Goal: Information Seeking & Learning: Learn about a topic

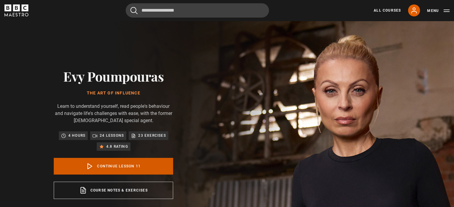
scroll to position [262, 0]
click at [105, 163] on link "Continue lesson 11" at bounding box center [113, 166] width 119 height 17
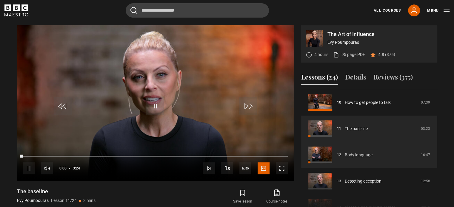
scroll to position [247, 0]
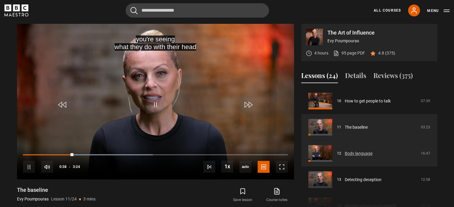
click at [354, 152] on link "Body language" at bounding box center [358, 154] width 28 height 6
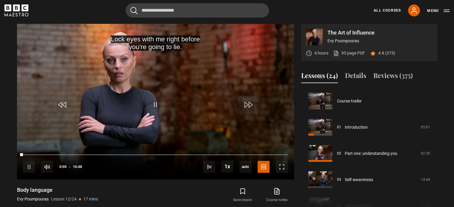
scroll to position [289, 0]
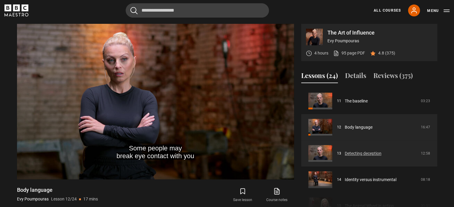
click at [363, 154] on link "Detecting deception" at bounding box center [362, 154] width 37 height 6
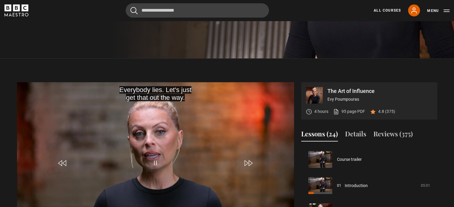
scroll to position [187, 0]
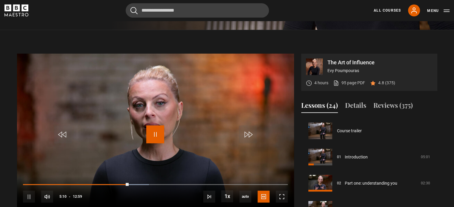
click at [152, 135] on span "Video Player" at bounding box center [155, 135] width 18 height 18
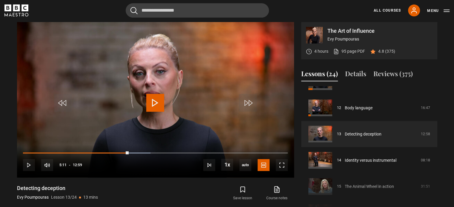
scroll to position [324, 0]
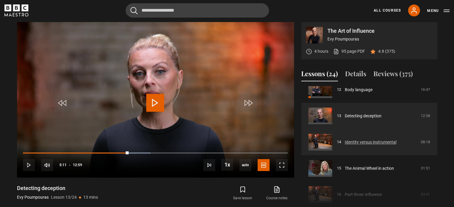
click at [357, 143] on link "Identity versus instrumental" at bounding box center [370, 142] width 52 height 6
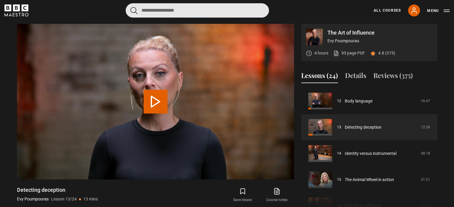
click at [197, 12] on input "Search" at bounding box center [197, 10] width 143 height 14
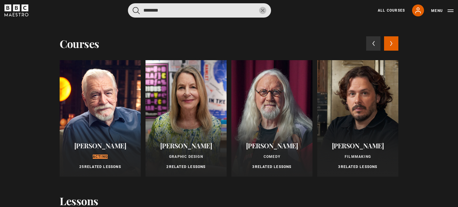
type input "*******"
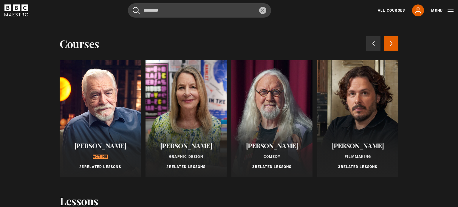
click at [108, 162] on div "Brian Cox Acting 25 Related Lessons" at bounding box center [100, 156] width 81 height 42
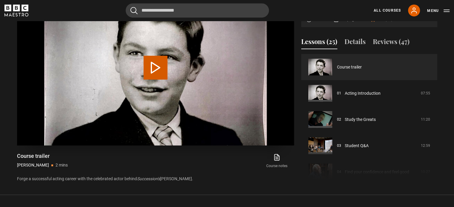
scroll to position [268, 0]
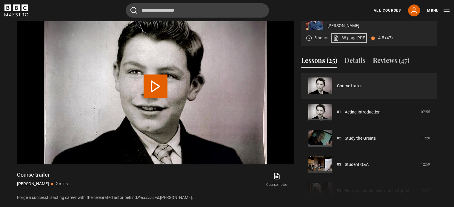
click at [348, 39] on link "88 page PDF (opens in new tab)" at bounding box center [349, 38] width 32 height 6
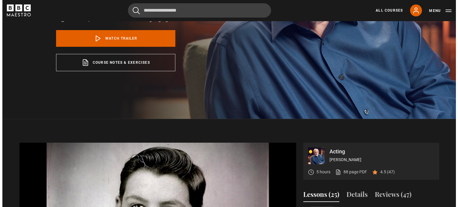
scroll to position [119, 0]
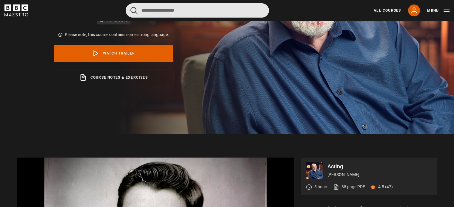
click at [189, 10] on input "Search" at bounding box center [197, 10] width 143 height 14
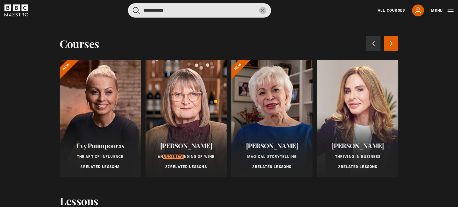
type input "**********"
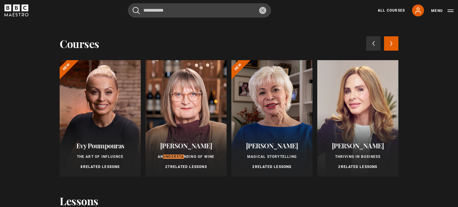
click at [207, 172] on div "Jancis Robinson An Understa nding of Wine 27 Related Lessons" at bounding box center [186, 156] width 81 height 42
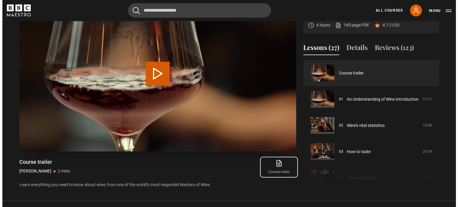
scroll to position [209, 0]
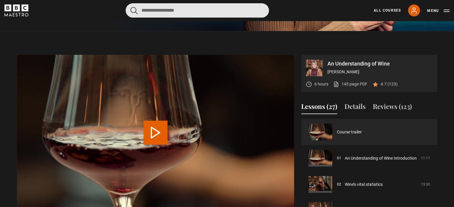
click at [181, 11] on input "Search" at bounding box center [197, 10] width 143 height 14
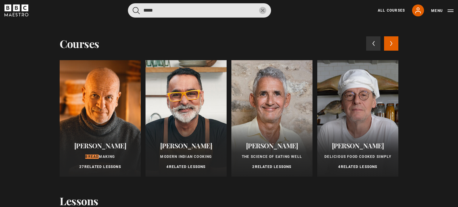
type input "*****"
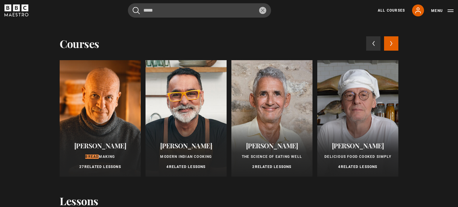
click at [81, 149] on span "[PERSON_NAME]" at bounding box center [100, 145] width 52 height 9
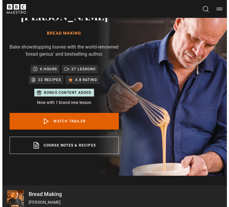
scroll to position [30, 0]
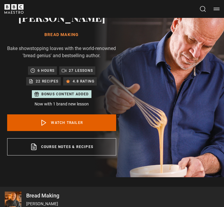
click at [205, 10] on button "Search" at bounding box center [203, 8] width 7 height 7
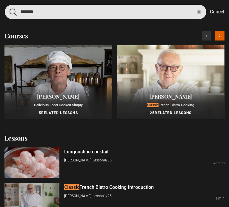
type input "*******"
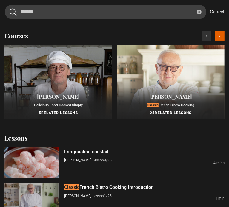
click at [172, 108] on div "Pierre Koffmann Classic French Bistro Cooking 25 Related Lessons" at bounding box center [171, 104] width 108 height 30
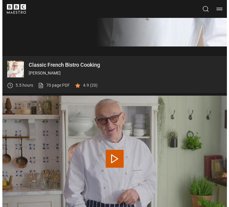
scroll to position [119, 0]
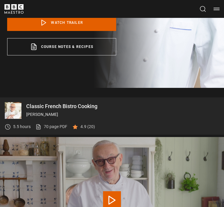
click at [198, 8] on div "Cancel Courses Previous courses Next courses Agatha Christie Writing 12 Related…" at bounding box center [111, 9] width 215 height 10
click at [204, 7] on button "Search" at bounding box center [203, 8] width 7 height 7
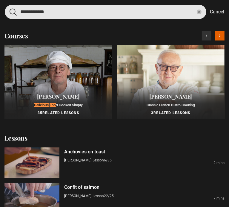
type input "**********"
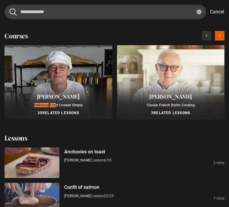
click at [44, 103] on p "Delicious Foo d Cooked Simply" at bounding box center [58, 105] width 101 height 5
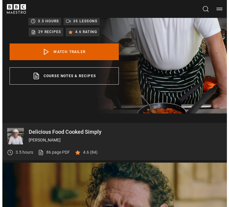
scroll to position [89, 0]
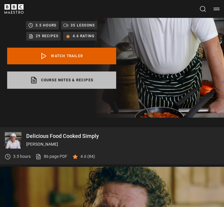
click at [78, 83] on link "Course notes & recipes opens in a new tab" at bounding box center [61, 80] width 109 height 17
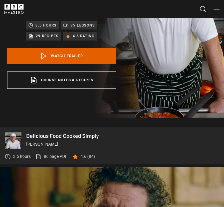
click at [202, 7] on button "Search" at bounding box center [203, 8] width 7 height 7
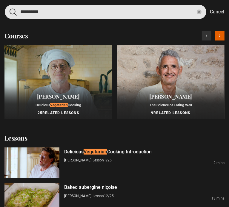
type input "**********"
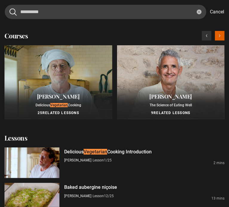
click at [69, 98] on span "[PERSON_NAME]" at bounding box center [58, 96] width 43 height 7
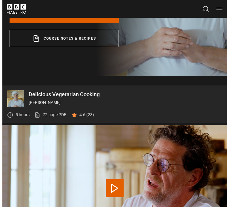
scroll to position [89, 0]
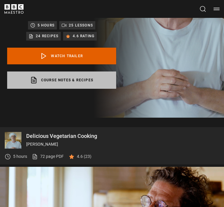
click at [75, 81] on link "Course notes & recipes opens in a new tab" at bounding box center [61, 80] width 109 height 17
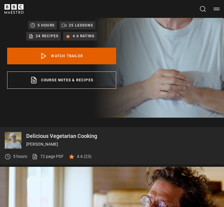
click at [204, 9] on button "Search" at bounding box center [203, 8] width 7 height 7
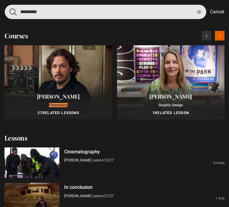
click at [70, 12] on input "*********" at bounding box center [105, 12] width 201 height 14
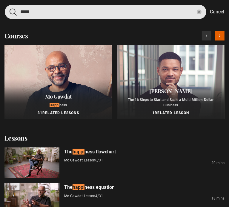
drag, startPoint x: 59, startPoint y: 7, endPoint x: 56, endPoint y: 16, distance: 9.9
click at [57, 10] on input "*****" at bounding box center [105, 12] width 201 height 14
click at [55, 16] on input "*****" at bounding box center [105, 12] width 201 height 14
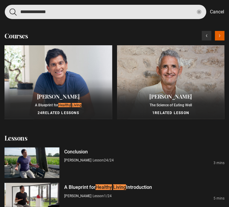
click at [108, 11] on input "**********" at bounding box center [105, 12] width 201 height 14
drag, startPoint x: 108, startPoint y: 11, endPoint x: 113, endPoint y: 7, distance: 6.3
click at [107, 9] on input "**********" at bounding box center [105, 12] width 201 height 14
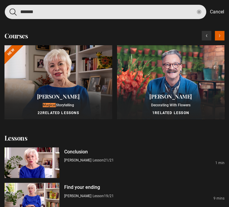
click at [98, 13] on input "*******" at bounding box center [105, 12] width 201 height 14
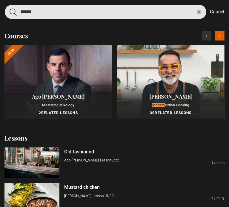
click at [115, 14] on input "******" at bounding box center [105, 12] width 201 height 14
click at [117, 11] on input "******" at bounding box center [105, 12] width 201 height 14
click at [117, 10] on input "******" at bounding box center [105, 12] width 201 height 14
click at [118, 11] on input "******" at bounding box center [105, 12] width 201 height 14
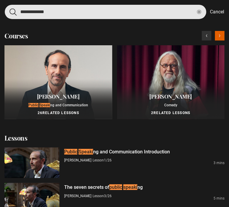
click at [78, 12] on input "**********" at bounding box center [105, 12] width 201 height 14
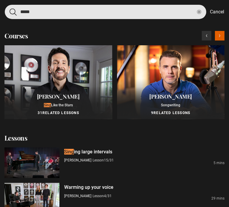
click at [58, 9] on input "****" at bounding box center [105, 12] width 201 height 14
click at [58, 7] on input "****" at bounding box center [105, 12] width 201 height 14
click at [37, 16] on input "****" at bounding box center [105, 12] width 201 height 14
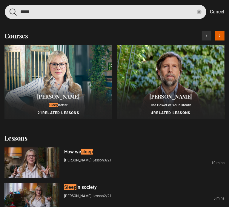
click at [97, 9] on input "*****" at bounding box center [105, 12] width 201 height 14
click at [96, 11] on input "*****" at bounding box center [105, 12] width 201 height 14
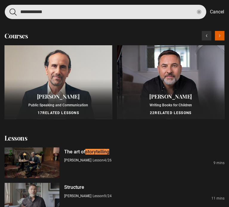
click at [31, 13] on input "**********" at bounding box center [105, 12] width 201 height 14
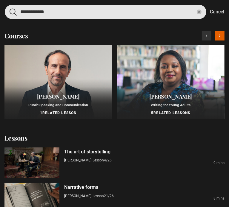
click at [31, 14] on input "**********" at bounding box center [105, 12] width 201 height 14
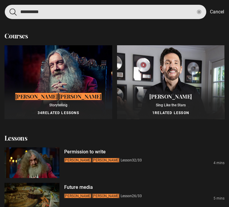
click at [67, 15] on input "**********" at bounding box center [105, 12] width 201 height 14
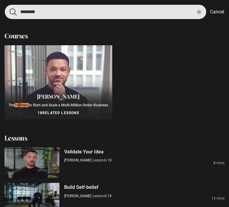
type input "********"
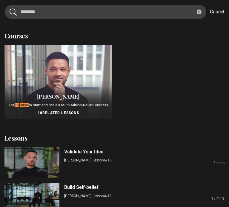
click at [64, 45] on div at bounding box center [58, 82] width 108 height 74
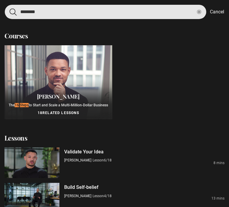
click at [56, 15] on input "********" at bounding box center [105, 12] width 201 height 14
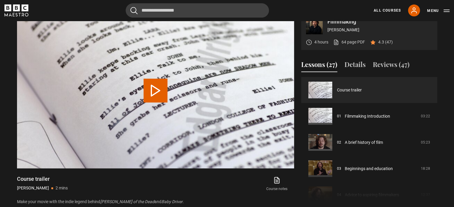
scroll to position [268, 0]
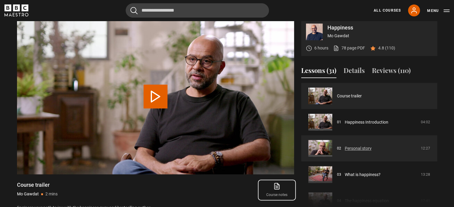
scroll to position [239, 0]
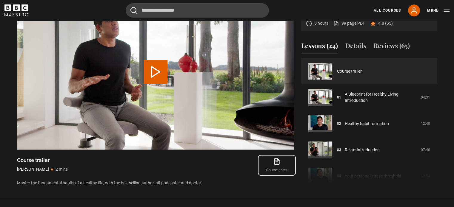
scroll to position [268, 0]
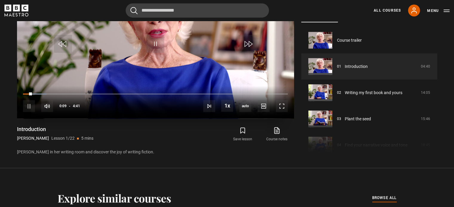
scroll to position [356, 0]
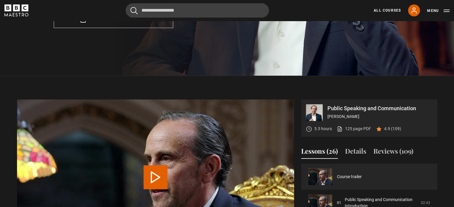
scroll to position [179, 0]
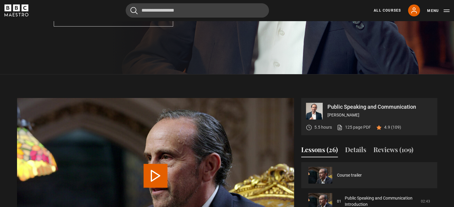
click at [224, 122] on div "5.5 hours 125 page PDF (opens in new tab) 4.9 (109)" at bounding box center [353, 128] width 95 height 16
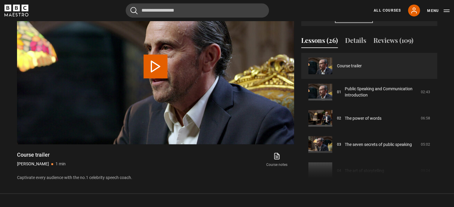
scroll to position [298, 0]
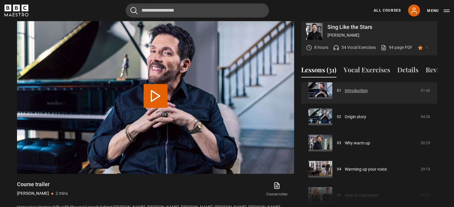
scroll to position [30, 0]
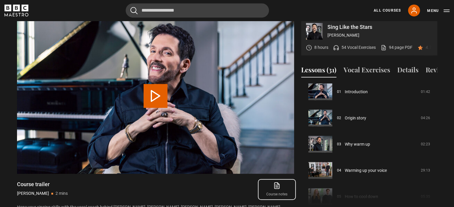
click at [224, 182] on icon at bounding box center [276, 185] width 7 height 7
click at [224, 44] on link "94 page PDF (opens in new tab)" at bounding box center [396, 47] width 32 height 6
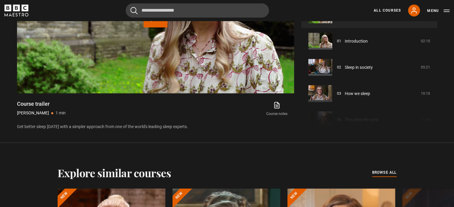
scroll to position [328, 0]
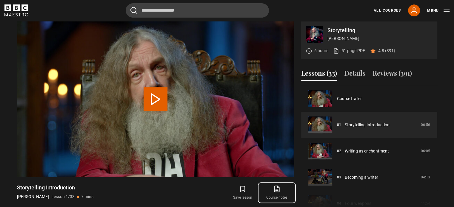
scroll to position [239, 0]
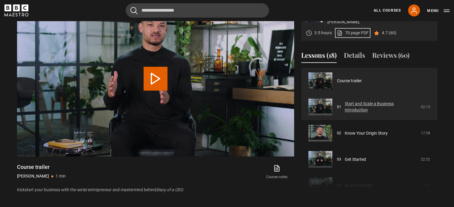
scroll to position [268, 0]
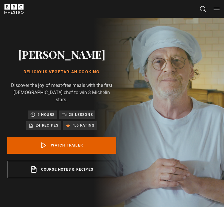
click at [195, 9] on div "Cancel Courses Previous courses Next courses Agatha Christie Writing 12 Related…" at bounding box center [111, 9] width 215 height 10
click at [202, 10] on button "Search" at bounding box center [203, 8] width 7 height 7
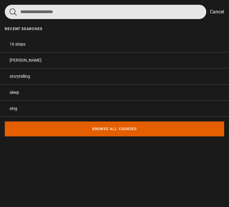
click at [126, 17] on input "Search" at bounding box center [105, 12] width 201 height 14
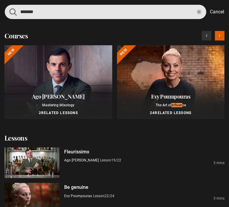
click at [38, 9] on input "*******" at bounding box center [105, 12] width 201 height 14
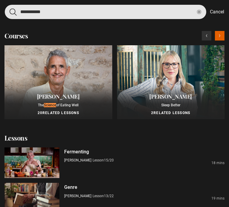
click at [94, 13] on input "**********" at bounding box center [105, 12] width 201 height 14
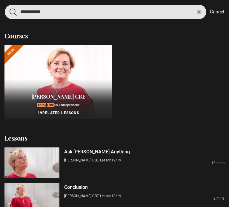
click at [57, 18] on input "**********" at bounding box center [105, 12] width 201 height 14
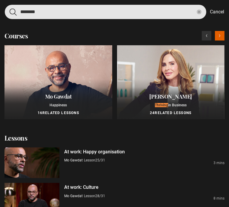
click at [53, 13] on input "********" at bounding box center [105, 12] width 201 height 14
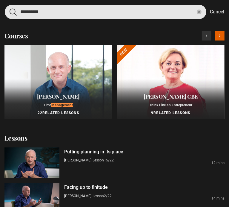
drag, startPoint x: 108, startPoint y: 12, endPoint x: 107, endPoint y: 17, distance: 4.8
click at [107, 15] on input "**********" at bounding box center [105, 12] width 201 height 14
click at [107, 17] on input "**********" at bounding box center [105, 12] width 201 height 14
click at [107, 18] on input "**********" at bounding box center [105, 12] width 201 height 14
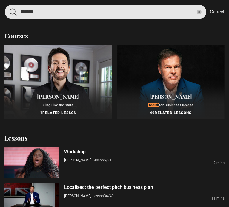
click at [89, 6] on input "*******" at bounding box center [105, 12] width 201 height 14
click at [89, 8] on input "*******" at bounding box center [105, 12] width 201 height 14
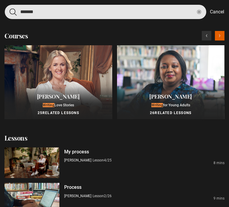
click at [81, 10] on input "*******" at bounding box center [105, 12] width 201 height 14
click at [81, 13] on input "*******" at bounding box center [105, 12] width 201 height 14
click at [82, 14] on input "*******" at bounding box center [105, 12] width 201 height 14
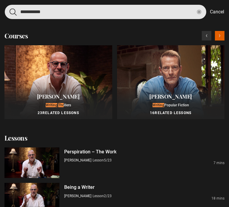
type input "**********"
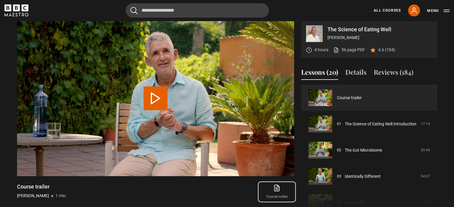
scroll to position [239, 0]
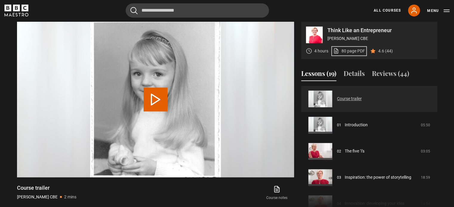
scroll to position [239, 0]
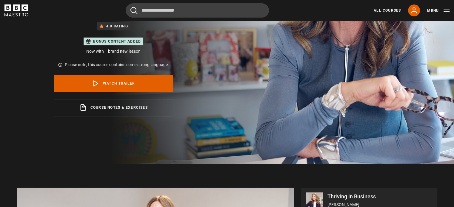
scroll to position [209, 0]
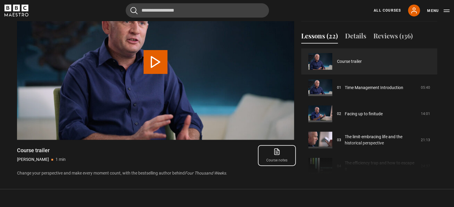
scroll to position [209, 0]
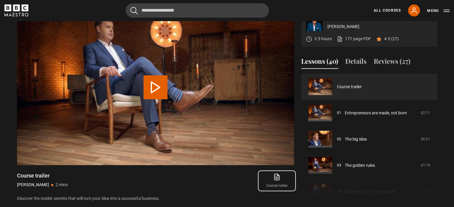
scroll to position [209, 0]
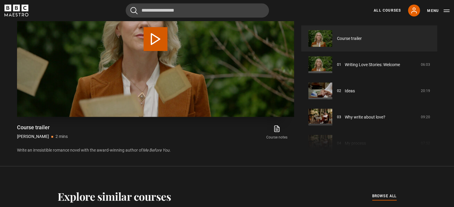
scroll to position [388, 0]
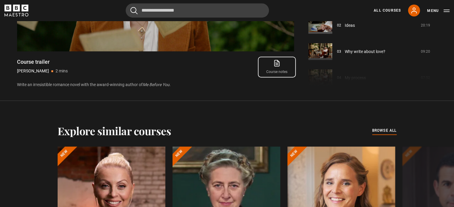
drag, startPoint x: 278, startPoint y: 58, endPoint x: 272, endPoint y: 70, distance: 13.9
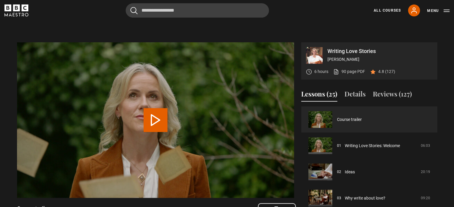
scroll to position [239, 0]
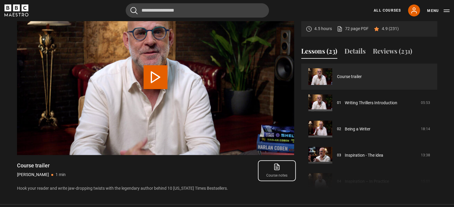
scroll to position [239, 0]
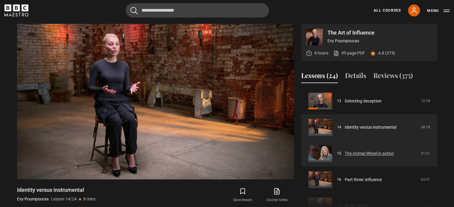
scroll to position [371, 0]
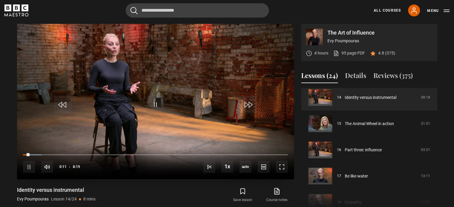
click at [159, 123] on video "Video Player" at bounding box center [155, 102] width 277 height 156
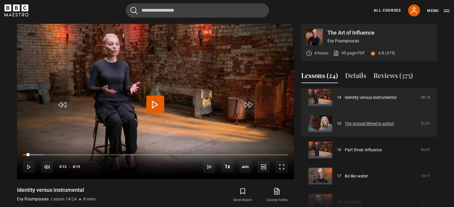
click at [372, 121] on link "The Animal Wheel in action" at bounding box center [368, 124] width 49 height 6
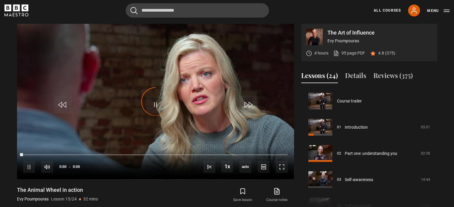
scroll to position [367, 0]
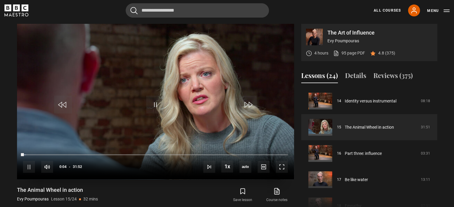
click at [260, 86] on video "Video Player" at bounding box center [155, 102] width 277 height 156
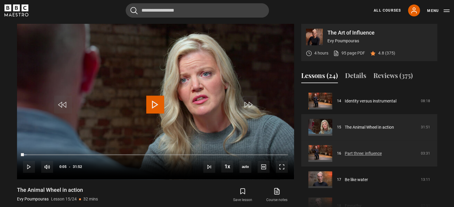
click at [351, 154] on link "Part three: influence" at bounding box center [362, 154] width 37 height 6
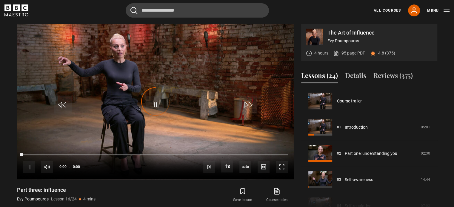
scroll to position [394, 0]
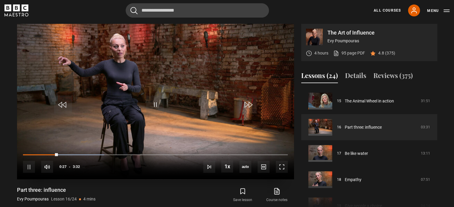
click at [229, 92] on video "Video Player" at bounding box center [155, 102] width 277 height 156
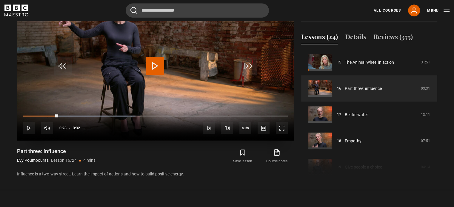
scroll to position [336, 0]
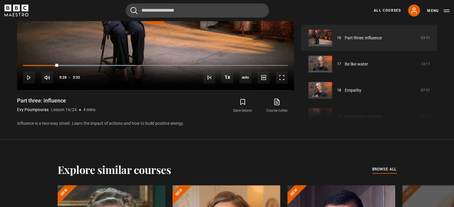
click at [156, 126] on p "Influence is a two-way street. Learn the impact of actions and how to build pos…" at bounding box center [155, 123] width 277 height 6
click at [156, 119] on div "Part three: influence Evy Poumpouras Lesson 16/24 4 mins Influence is a two-way…" at bounding box center [155, 112] width 277 height 30
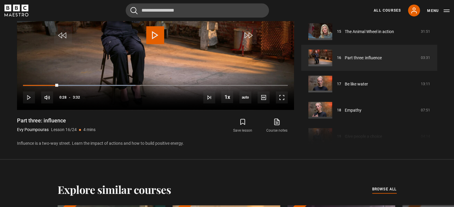
scroll to position [307, 0]
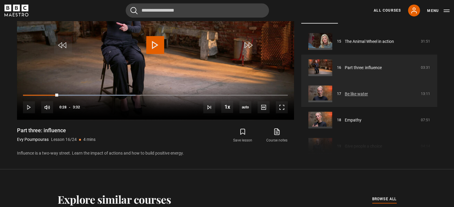
click at [351, 92] on link "Be like water" at bounding box center [355, 94] width 23 height 6
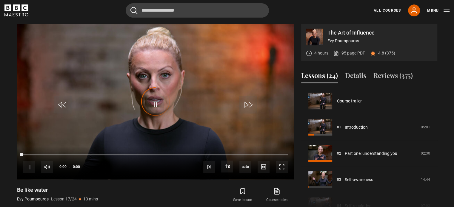
scroll to position [420, 0]
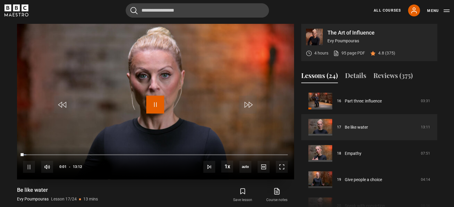
click at [149, 105] on span "Video Player" at bounding box center [155, 105] width 18 height 18
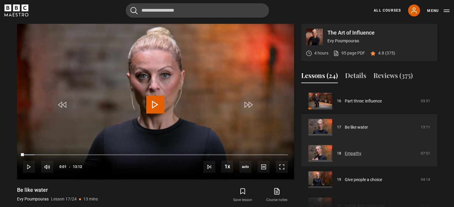
click at [352, 151] on link "Empathy" at bounding box center [352, 154] width 17 height 6
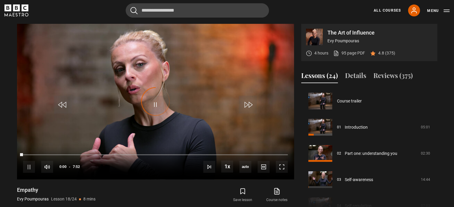
scroll to position [446, 0]
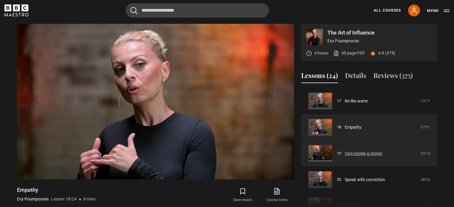
click at [357, 151] on link "Give people a choice" at bounding box center [362, 154] width 37 height 6
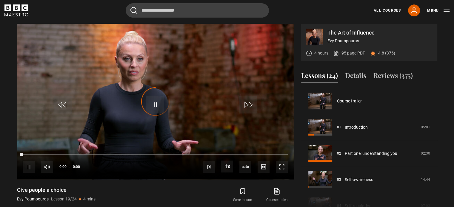
scroll to position [472, 0]
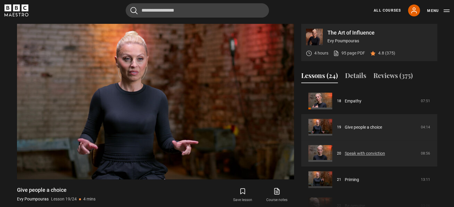
click at [370, 151] on link "Speak with conviction" at bounding box center [364, 154] width 40 height 6
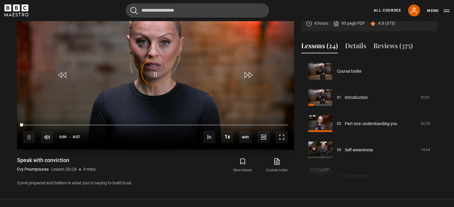
scroll to position [499, 0]
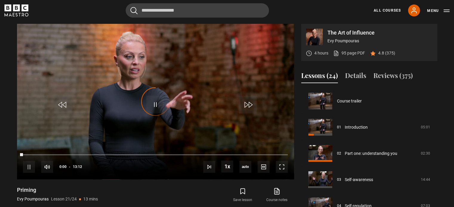
scroll to position [525, 0]
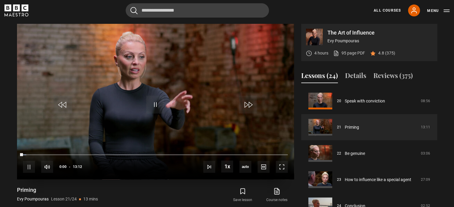
click at [155, 106] on video-js "Video Player is loading. Play Lesson Priming 10s Skip Back 10 seconds Pause 10s…" at bounding box center [155, 102] width 277 height 156
click at [155, 106] on span "Video Player" at bounding box center [155, 105] width 18 height 18
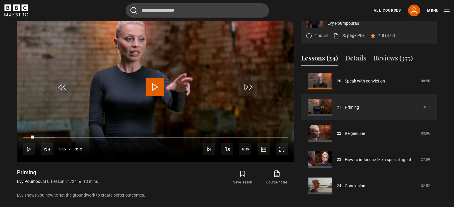
scroll to position [264, 0]
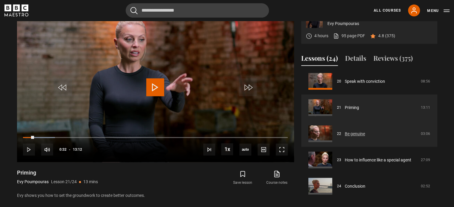
click at [358, 132] on link "Be genuine" at bounding box center [354, 134] width 20 height 6
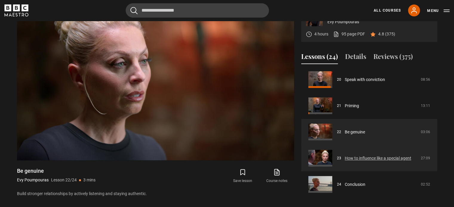
scroll to position [267, 0]
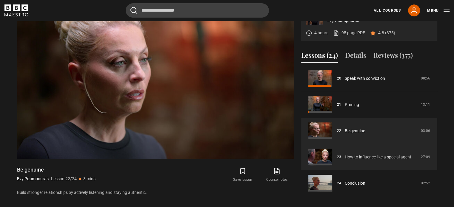
click at [379, 154] on link "How to influence like a special agent" at bounding box center [377, 157] width 67 height 6
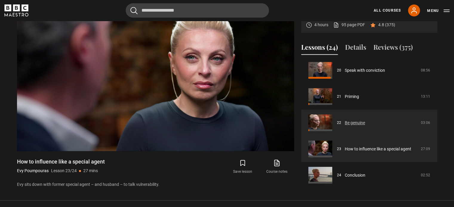
scroll to position [276, 0]
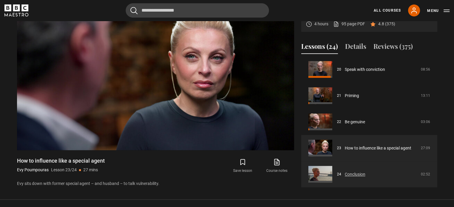
click at [353, 175] on link "Conclusion" at bounding box center [354, 174] width 21 height 6
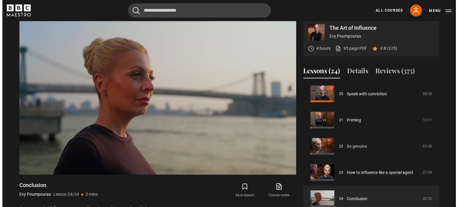
scroll to position [243, 0]
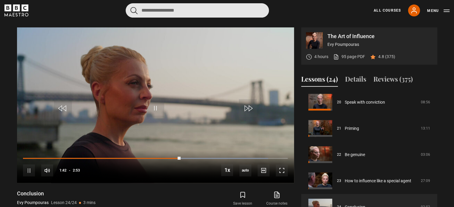
click at [165, 10] on input "Search" at bounding box center [197, 10] width 143 height 14
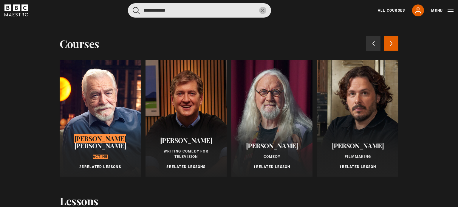
type input "**********"
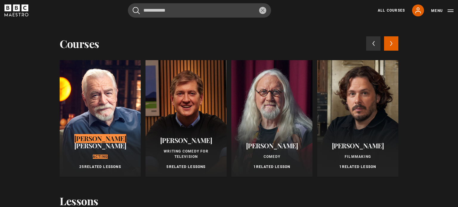
click at [92, 94] on div at bounding box center [100, 118] width 81 height 117
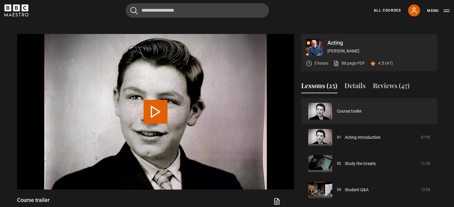
scroll to position [248, 0]
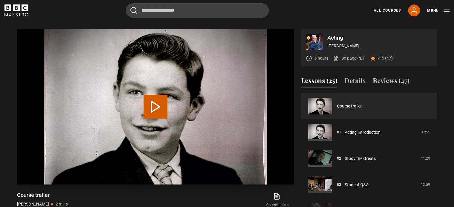
click at [179, 122] on video "Video Player" at bounding box center [155, 107] width 277 height 156
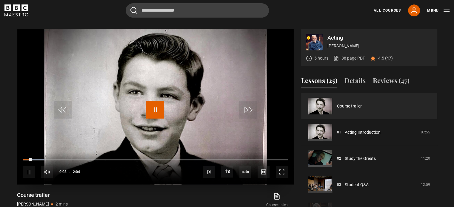
click at [153, 110] on span "Video Player" at bounding box center [155, 110] width 18 height 18
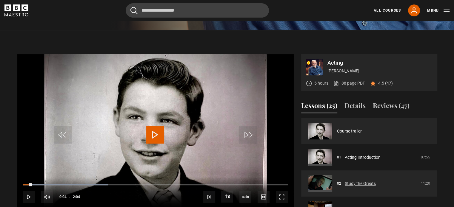
scroll to position [236, 0]
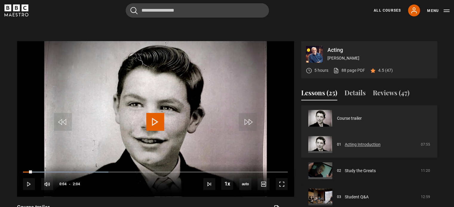
click at [361, 146] on link "Acting Introduction" at bounding box center [362, 145] width 36 height 6
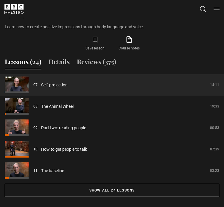
scroll to position [389, 0]
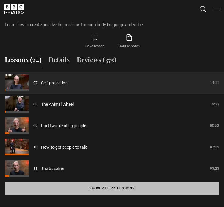
click at [126, 192] on button "Show all 24 lessons" at bounding box center [112, 188] width 215 height 13
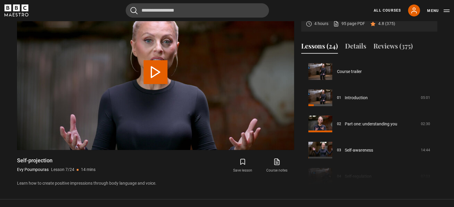
scroll to position [277, 0]
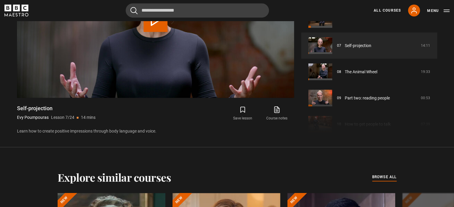
scroll to position [339, 0]
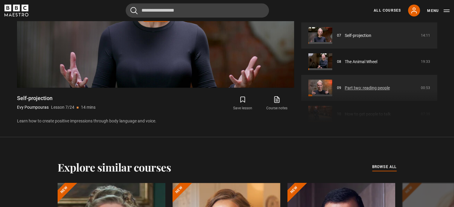
click at [355, 85] on link "Part two: reading people" at bounding box center [366, 88] width 45 height 6
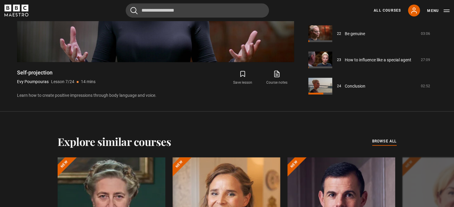
scroll to position [365, 0]
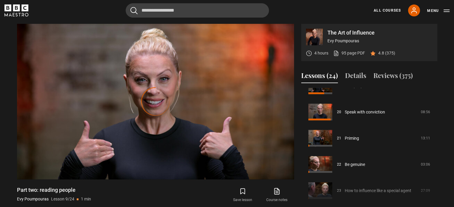
scroll to position [527, 0]
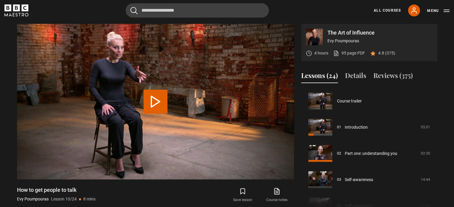
scroll to position [236, 0]
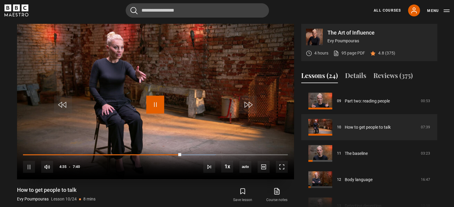
click at [163, 107] on span "Video Player" at bounding box center [155, 105] width 18 height 18
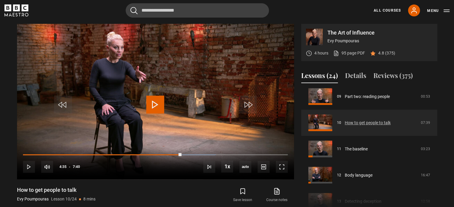
scroll to position [242, 0]
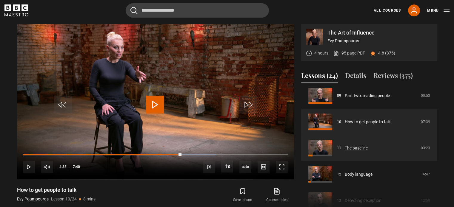
click at [355, 149] on link "The baseline" at bounding box center [355, 148] width 23 height 6
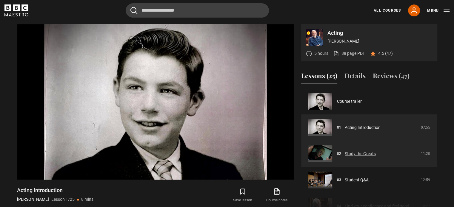
click at [361, 152] on link "Study the Greats" at bounding box center [359, 154] width 31 height 6
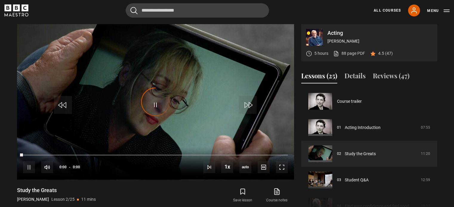
scroll to position [26, 0]
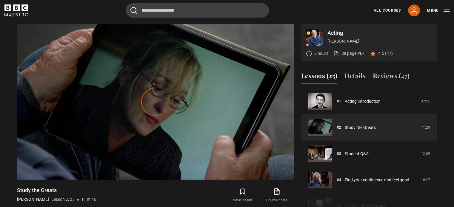
drag, startPoint x: 357, startPoint y: 1, endPoint x: 332, endPoint y: 10, distance: 25.7
click at [332, 10] on div "Cancel Courses Previous courses Next courses Agatha Christie Writing 12 Related…" at bounding box center [226, 10] width 445 height 14
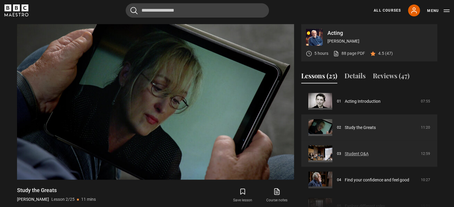
click at [351, 156] on link "Student Q&A" at bounding box center [356, 154] width 24 height 6
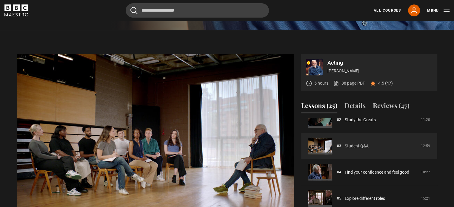
scroll to position [65, 0]
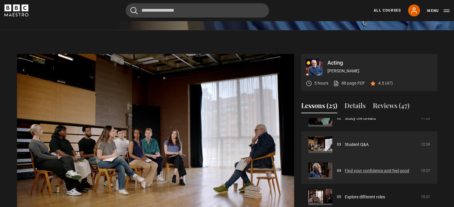
click at [358, 174] on link "Find your confidence and feel good" at bounding box center [376, 171] width 64 height 6
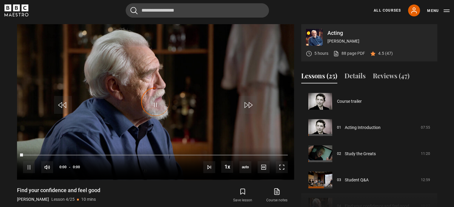
scroll to position [79, 0]
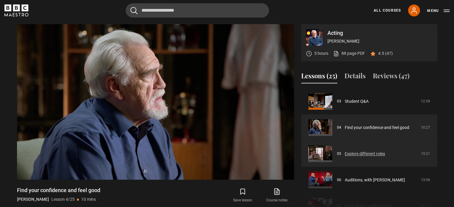
click at [357, 151] on link "Explore different roles" at bounding box center [364, 154] width 40 height 6
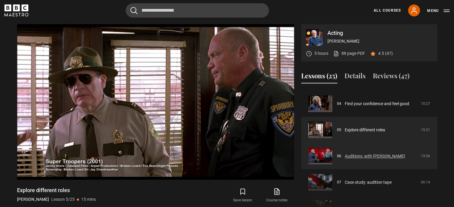
scroll to position [106, 0]
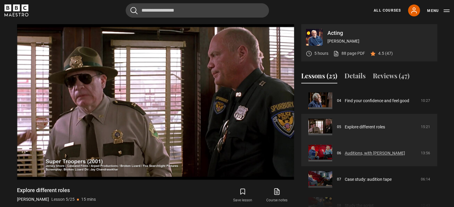
click at [369, 151] on link "Auditions, with Nancy Bishop" at bounding box center [374, 153] width 60 height 6
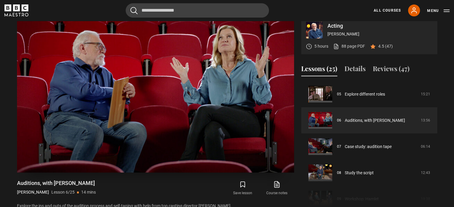
scroll to position [268, 0]
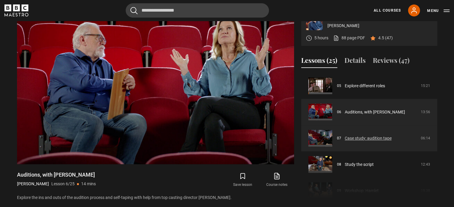
click at [367, 142] on link "Case study: audition tape" at bounding box center [367, 138] width 47 height 6
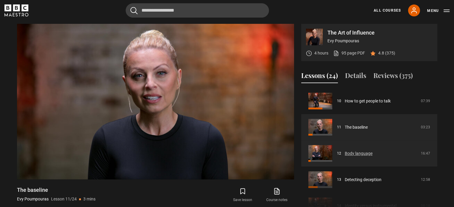
click at [372, 157] on link "Body language" at bounding box center [358, 154] width 28 height 6
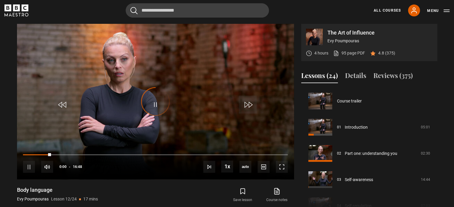
scroll to position [289, 0]
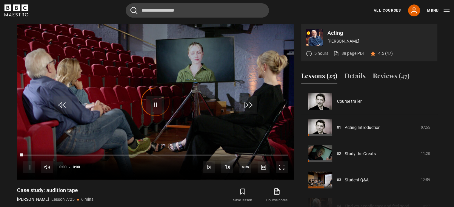
scroll to position [157, 0]
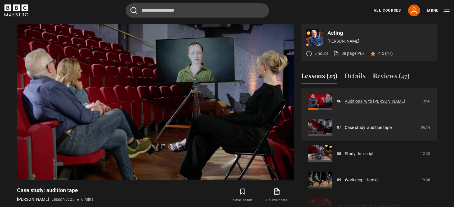
click at [400, 105] on link "Auditions, with [PERSON_NAME]" at bounding box center [374, 101] width 60 height 6
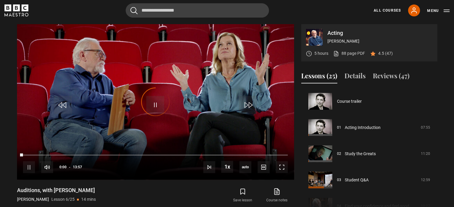
scroll to position [131, 0]
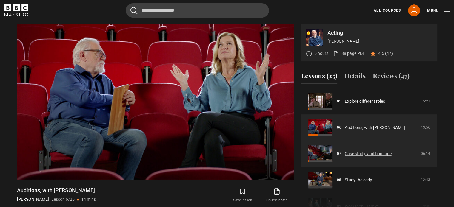
click at [369, 154] on link "Case study: audition tape" at bounding box center [367, 154] width 47 height 6
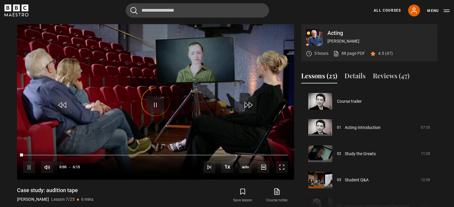
scroll to position [157, 0]
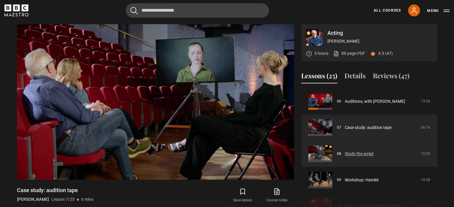
click at [344, 154] on link "Study the script" at bounding box center [358, 154] width 29 height 6
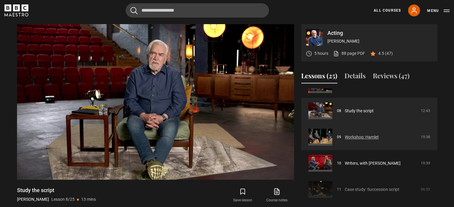
scroll to position [202, 0]
click at [365, 138] on link "Workshop: Hamlet" at bounding box center [361, 136] width 34 height 6
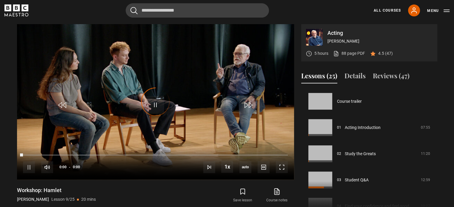
scroll to position [210, 0]
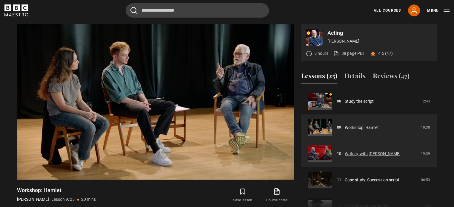
click at [382, 151] on link "Writers, with [PERSON_NAME]" at bounding box center [372, 154] width 56 height 6
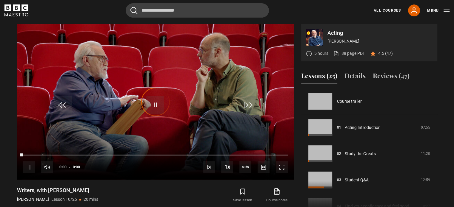
scroll to position [236, 0]
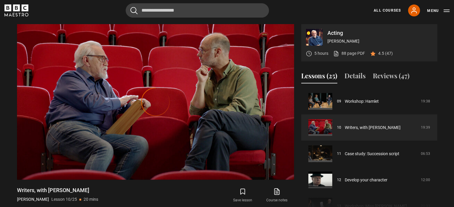
click at [430, 7] on div "Menu" at bounding box center [438, 10] width 22 height 7
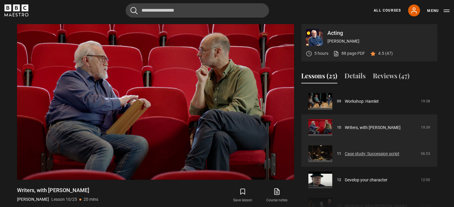
click at [348, 157] on link "Case study: Succession script" at bounding box center [371, 154] width 55 height 6
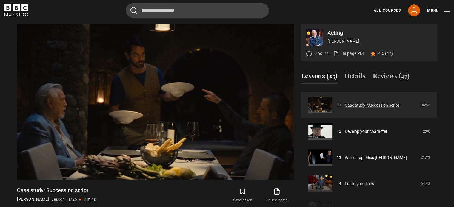
scroll to position [285, 0]
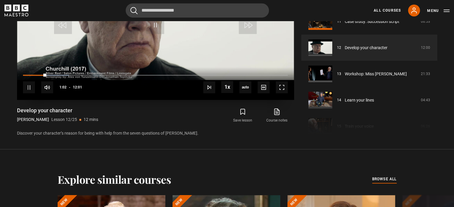
scroll to position [341, 0]
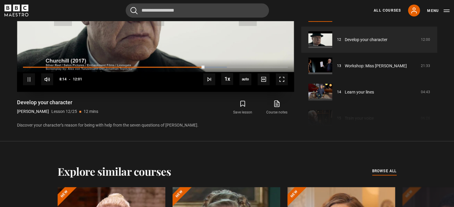
click at [89, 51] on video "Video Player" at bounding box center [155, 14] width 277 height 156
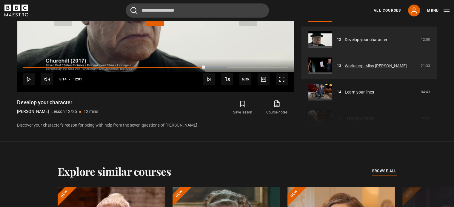
click at [362, 67] on link "Workshop: Miss [PERSON_NAME]" at bounding box center [375, 66] width 62 height 6
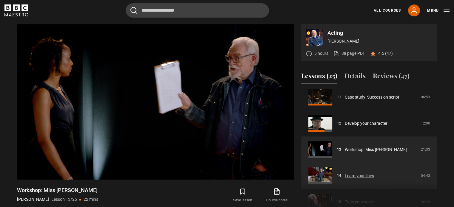
scroll to position [290, 0]
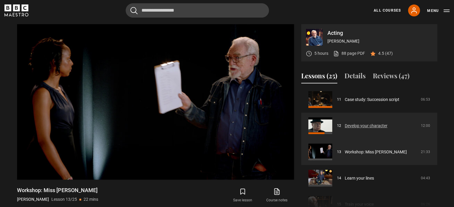
click at [352, 126] on link "Develop your character" at bounding box center [365, 126] width 43 height 6
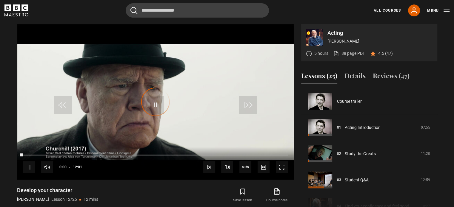
scroll to position [289, 0]
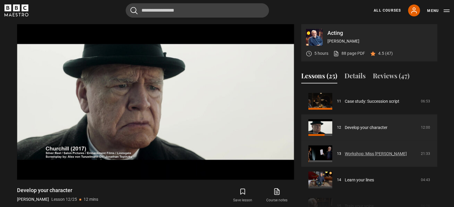
click at [356, 151] on link "Workshop: Miss [PERSON_NAME]" at bounding box center [375, 154] width 62 height 6
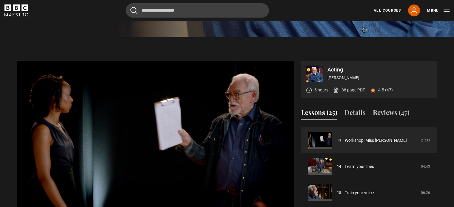
scroll to position [340, 0]
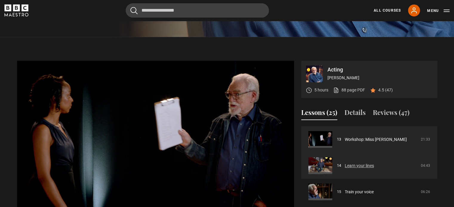
click at [352, 167] on link "Learn your lines" at bounding box center [358, 166] width 29 height 6
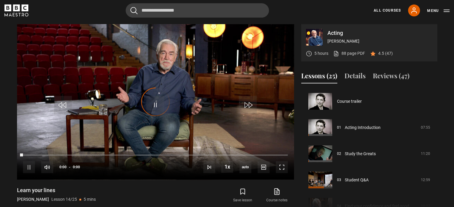
scroll to position [341, 0]
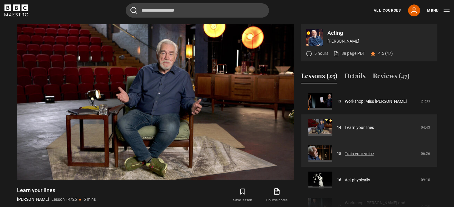
click at [362, 151] on link "Train your voice" at bounding box center [358, 154] width 29 height 6
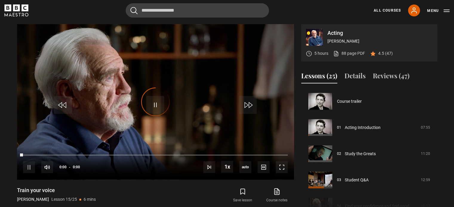
scroll to position [367, 0]
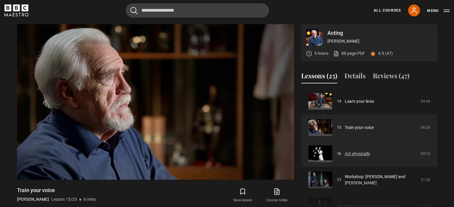
click at [360, 155] on link "Act physically" at bounding box center [356, 154] width 25 height 6
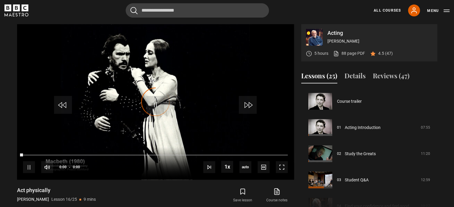
scroll to position [394, 0]
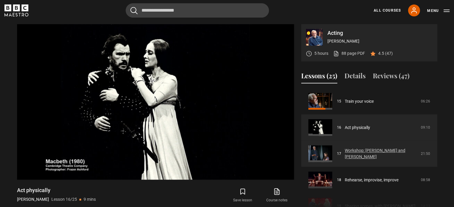
click at [347, 153] on link "Workshop: [PERSON_NAME] and [PERSON_NAME]" at bounding box center [380, 154] width 72 height 13
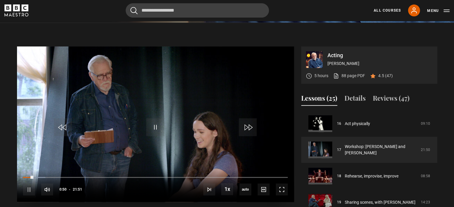
scroll to position [223, 0]
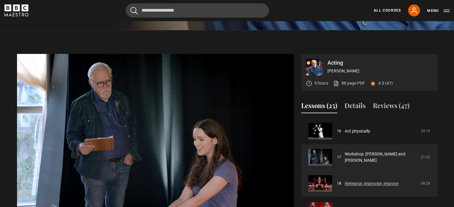
click at [344, 183] on link "Rehearse, improvise, improve" at bounding box center [371, 184] width 54 height 6
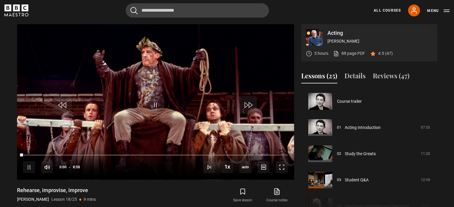
scroll to position [446, 0]
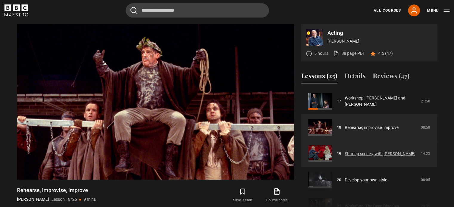
click at [353, 155] on link "Sharing scenes, with [PERSON_NAME]" at bounding box center [379, 154] width 71 height 6
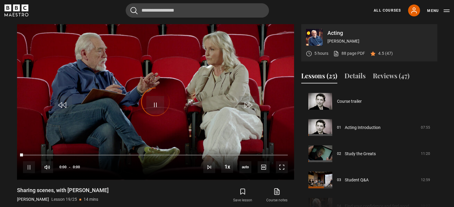
scroll to position [472, 0]
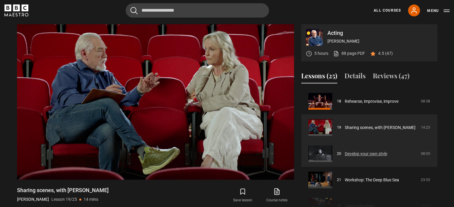
click at [358, 151] on link "Develop your own style" at bounding box center [365, 154] width 42 height 6
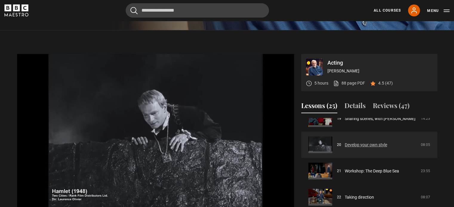
scroll to position [528, 0]
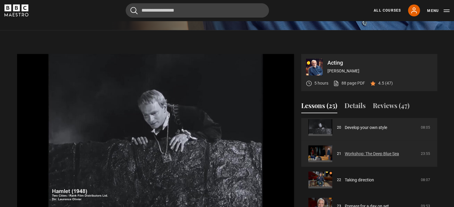
click at [377, 151] on link "Workshop: The Deep Blue Sea" at bounding box center [371, 154] width 54 height 6
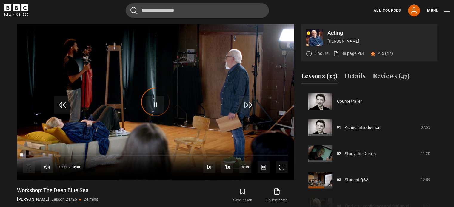
scroll to position [525, 0]
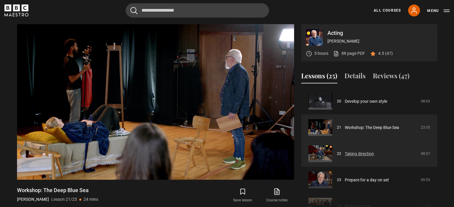
click at [354, 151] on link "Taking direction" at bounding box center [358, 154] width 29 height 6
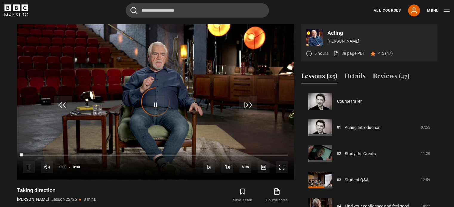
scroll to position [551, 0]
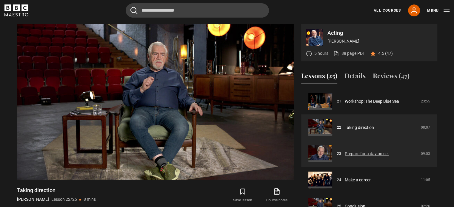
click at [389, 151] on link "Prepare for a day on set" at bounding box center [366, 154] width 44 height 6
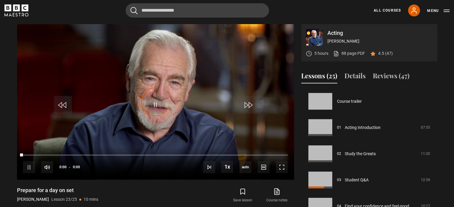
scroll to position [553, 0]
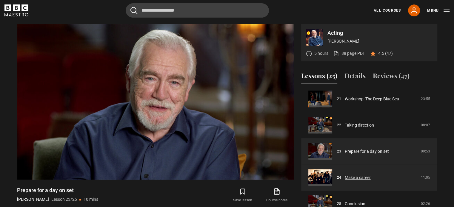
click at [370, 181] on link "Make a career" at bounding box center [357, 178] width 26 height 6
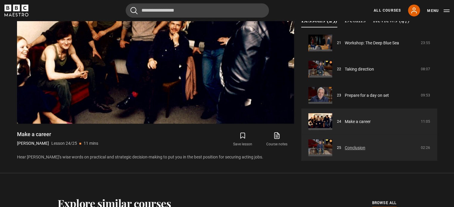
scroll to position [313, 0]
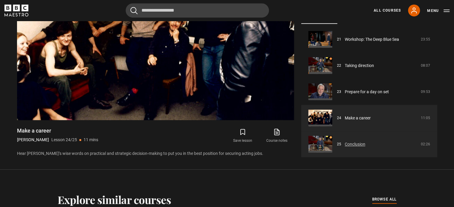
click at [365, 146] on link "Conclusion" at bounding box center [354, 144] width 21 height 6
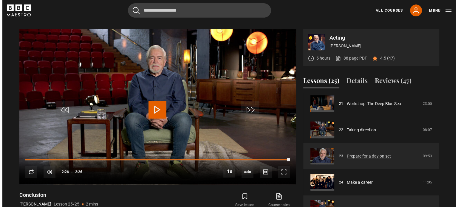
scroll to position [247, 0]
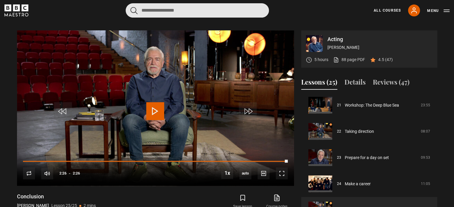
drag, startPoint x: 188, startPoint y: 13, endPoint x: 119, endPoint y: 10, distance: 68.3
click at [119, 10] on div "Cancel Courses Previous courses Next courses Agatha Christie Writing 12 Related…" at bounding box center [226, 10] width 445 height 14
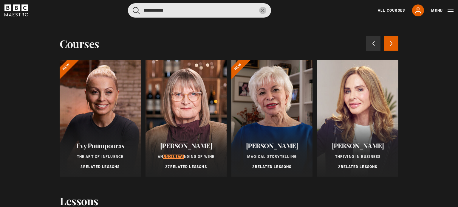
type input "**********"
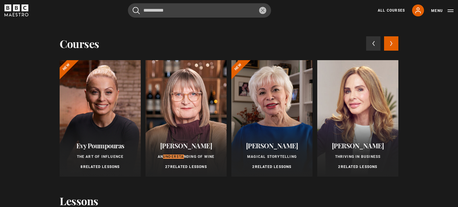
click at [174, 113] on div at bounding box center [186, 118] width 81 height 117
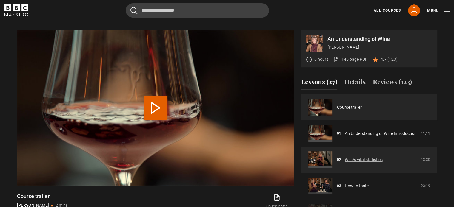
scroll to position [231, 0]
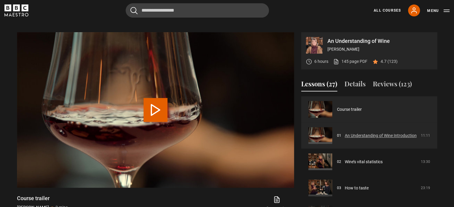
click at [381, 137] on link "An Understanding of Wine Introduction" at bounding box center [380, 136] width 72 height 6
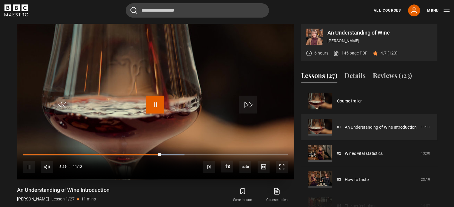
click at [161, 99] on span "Video Player" at bounding box center [155, 105] width 18 height 18
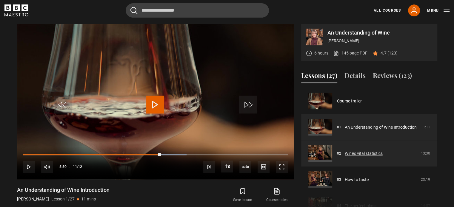
click at [369, 151] on link "Wine’s vital statistics​" at bounding box center [363, 154] width 38 height 6
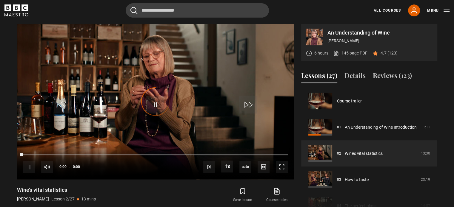
scroll to position [26, 0]
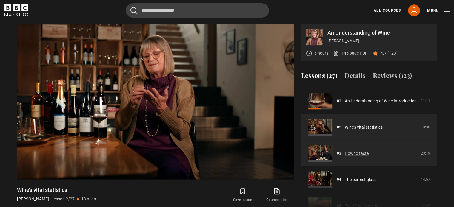
click at [358, 154] on link "How to taste​" at bounding box center [356, 154] width 24 height 6
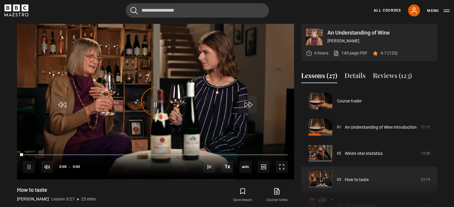
scroll to position [52, 0]
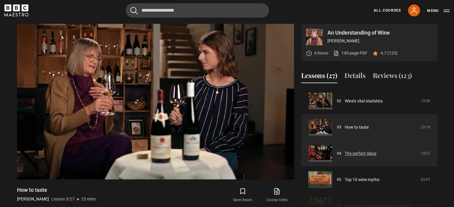
click at [344, 151] on link "The perfect glass​" at bounding box center [360, 154] width 32 height 6
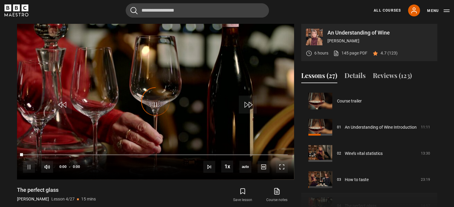
scroll to position [79, 0]
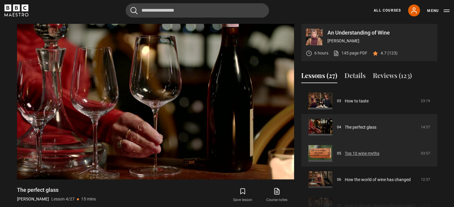
click at [367, 152] on link "Top 10 wine myths​" at bounding box center [361, 154] width 35 height 6
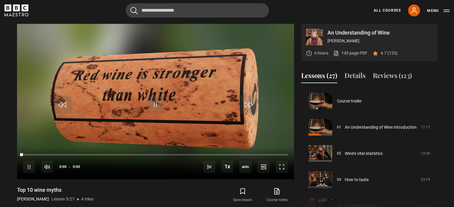
scroll to position [105, 0]
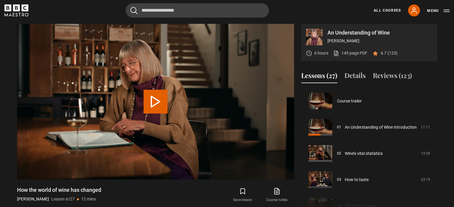
scroll to position [131, 0]
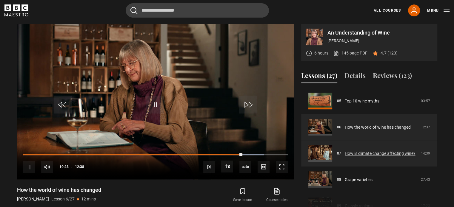
click at [344, 151] on link "How is climate change affecting wine?" at bounding box center [379, 154] width 71 height 6
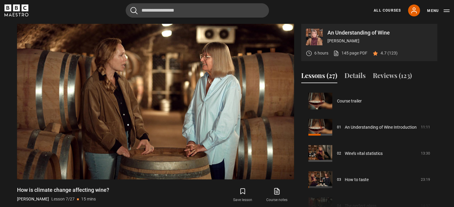
scroll to position [157, 0]
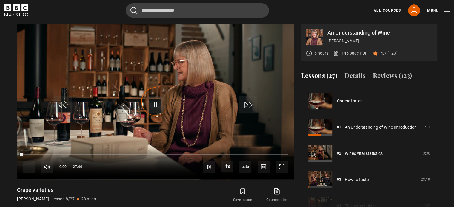
scroll to position [184, 0]
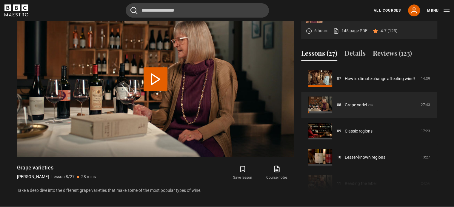
scroll to position [262, 0]
